Goal: Task Accomplishment & Management: Manage account settings

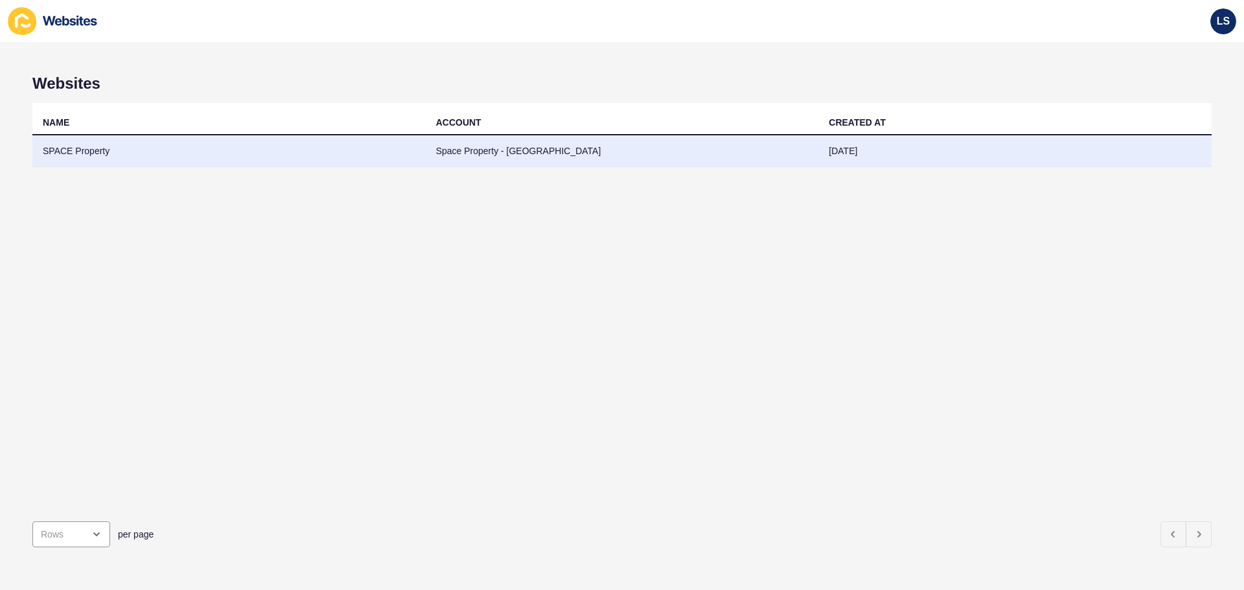
click at [566, 154] on td "Space Property - [GEOGRAPHIC_DATA]" at bounding box center [622, 151] width 393 height 32
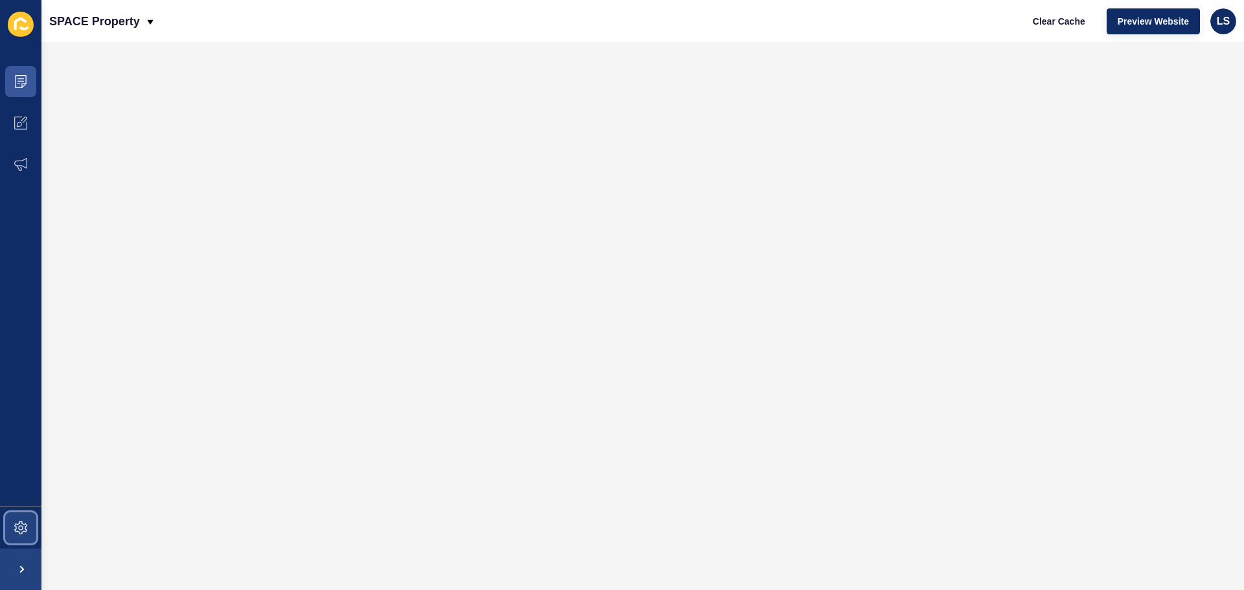
click at [9, 522] on span at bounding box center [20, 528] width 41 height 41
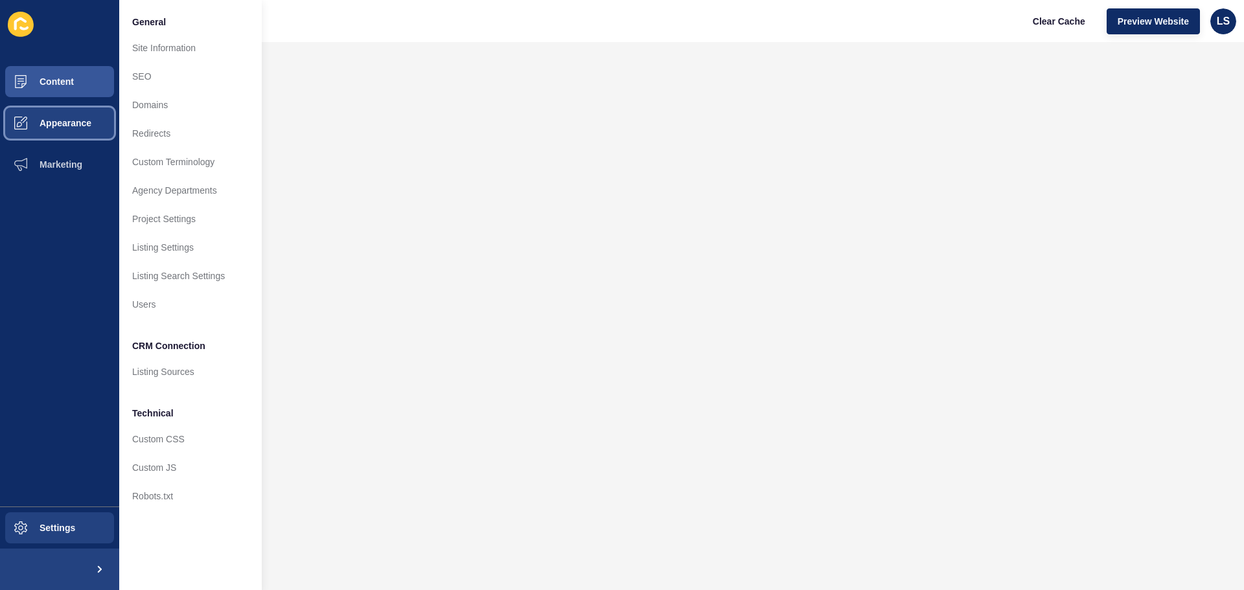
click at [75, 120] on span "Appearance" at bounding box center [44, 123] width 93 height 10
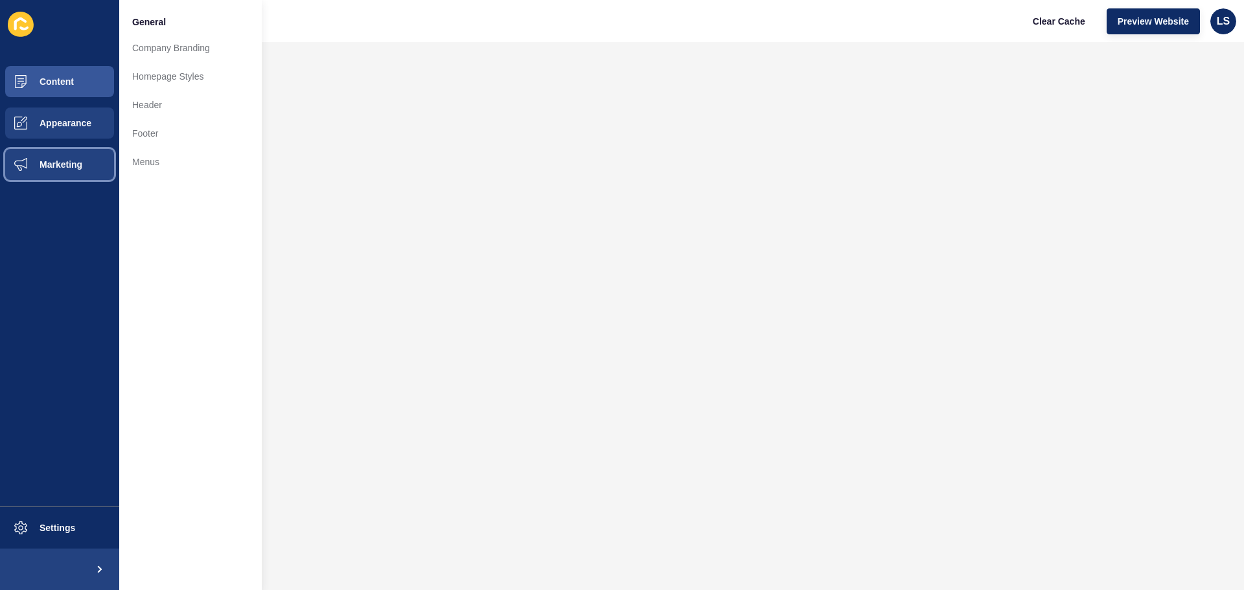
click at [72, 163] on span "Marketing" at bounding box center [40, 164] width 84 height 10
click at [77, 123] on span "Appearance" at bounding box center [44, 123] width 93 height 10
click at [117, 68] on button "Content" at bounding box center [59, 81] width 119 height 41
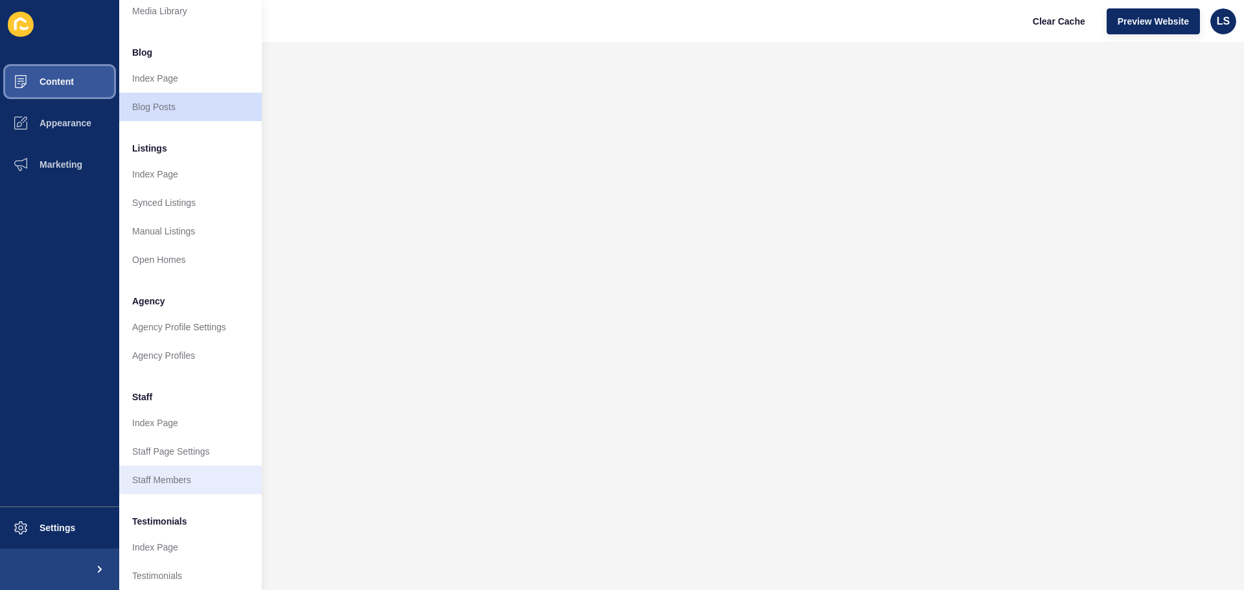
scroll to position [179, 0]
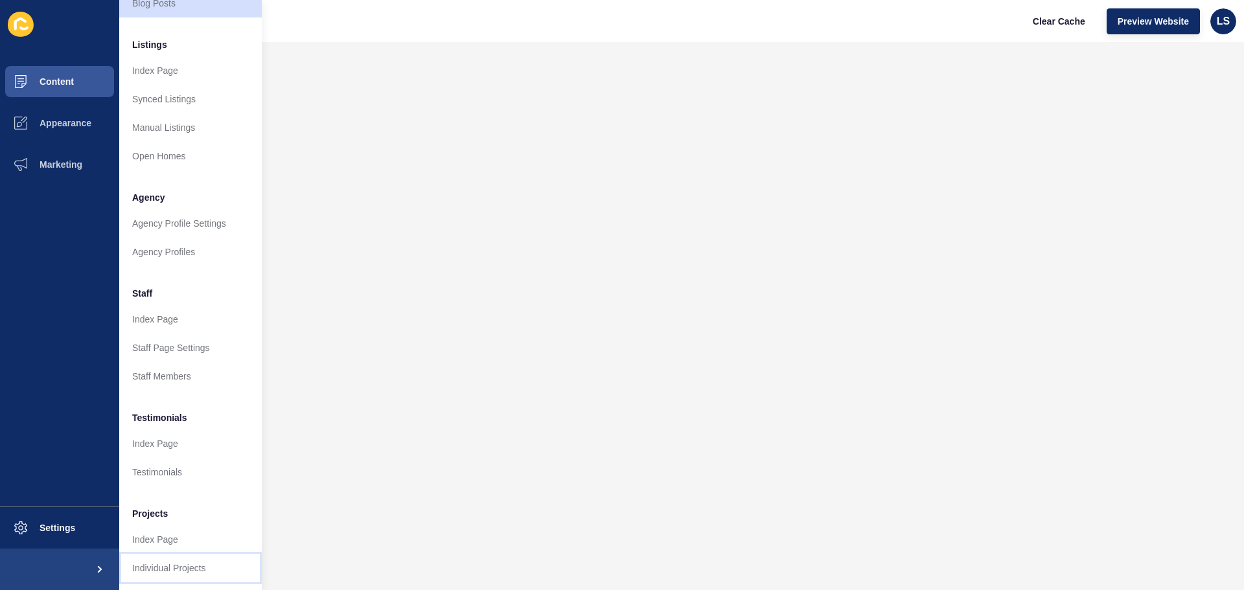
click at [157, 563] on link "Individual Projects" at bounding box center [190, 568] width 143 height 29
